Goal: Task Accomplishment & Management: Use online tool/utility

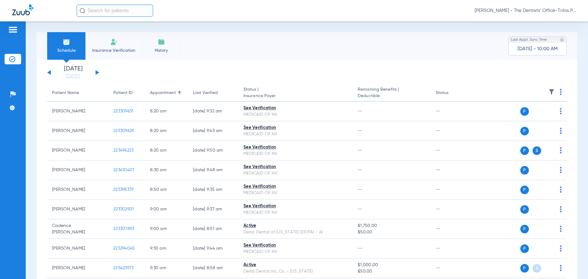
click at [97, 73] on button at bounding box center [98, 72] width 4 height 5
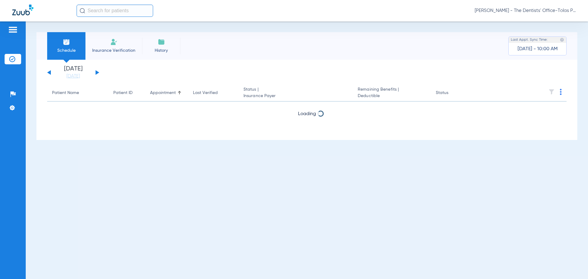
click at [97, 73] on button at bounding box center [98, 72] width 4 height 5
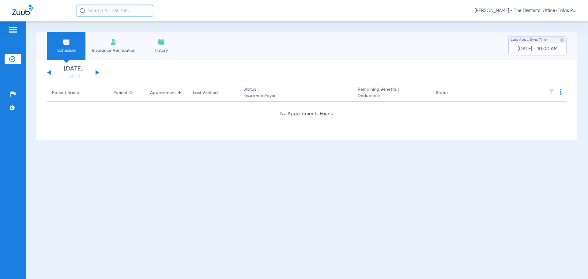
click at [97, 73] on button at bounding box center [98, 72] width 4 height 5
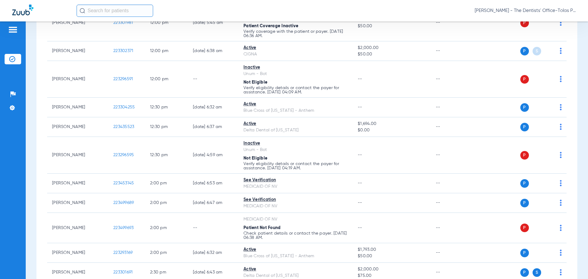
scroll to position [704, 0]
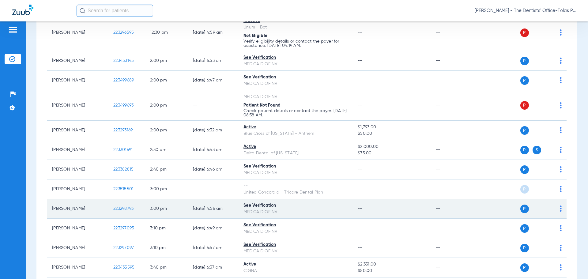
click at [560, 209] on img at bounding box center [561, 209] width 2 height 6
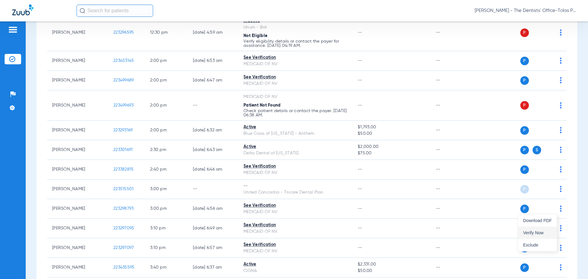
click at [540, 231] on span "Verify Now" at bounding box center [537, 233] width 29 height 4
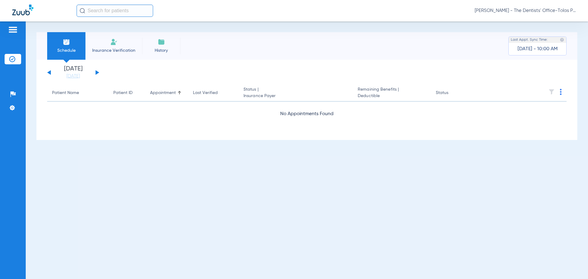
click at [98, 73] on button at bounding box center [98, 72] width 4 height 5
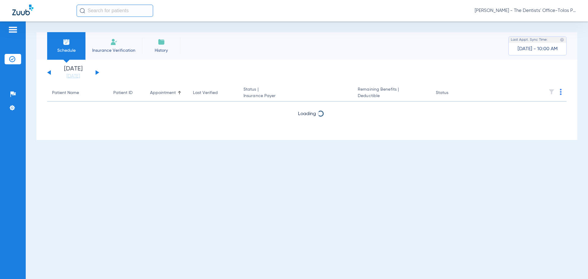
click at [98, 73] on button at bounding box center [98, 72] width 4 height 5
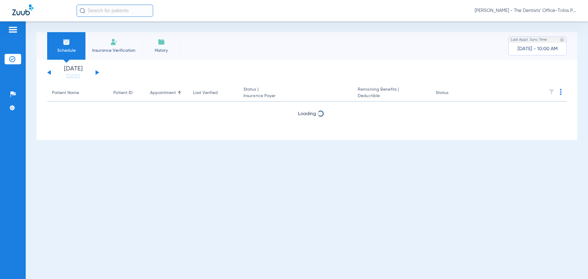
click at [98, 73] on button at bounding box center [98, 72] width 4 height 5
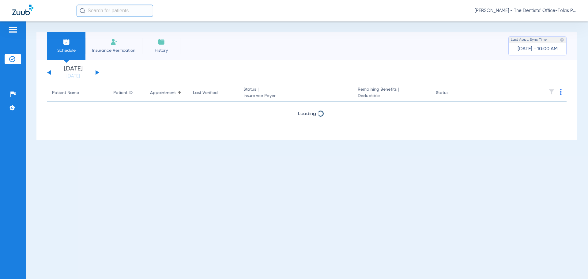
click at [98, 73] on button at bounding box center [98, 72] width 4 height 5
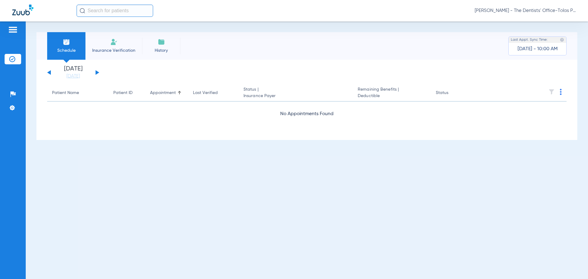
click at [98, 73] on button at bounding box center [98, 72] width 4 height 5
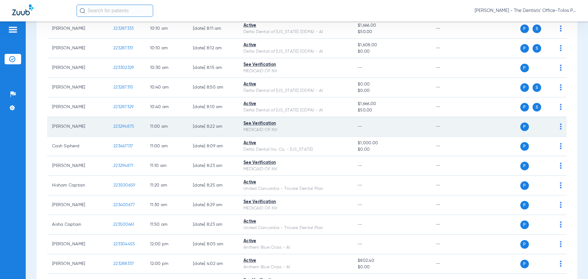
scroll to position [490, 0]
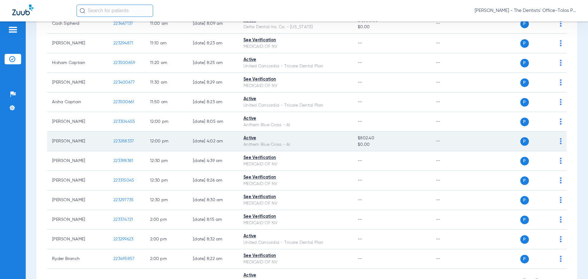
click at [560, 139] on img at bounding box center [561, 141] width 2 height 6
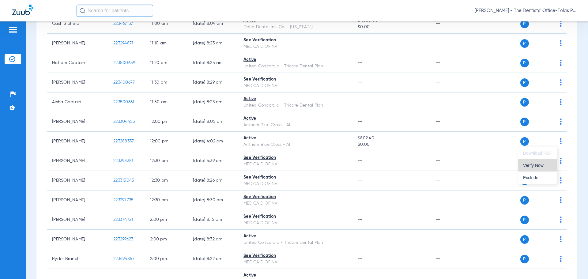
click at [530, 169] on button "Verify Now" at bounding box center [537, 165] width 39 height 12
